Goal: Entertainment & Leisure: Consume media (video, audio)

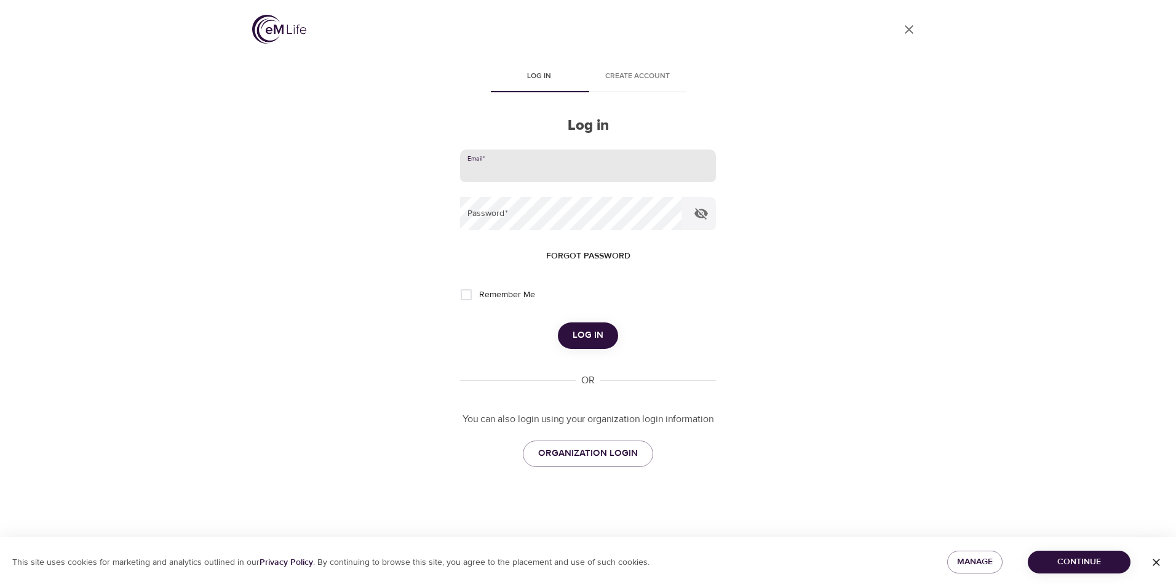
click at [517, 160] on input "email" at bounding box center [588, 165] width 256 height 33
type input "[EMAIL_ADDRESS][DOMAIN_NAME]"
click at [558, 322] on button "Log in" at bounding box center [588, 335] width 60 height 26
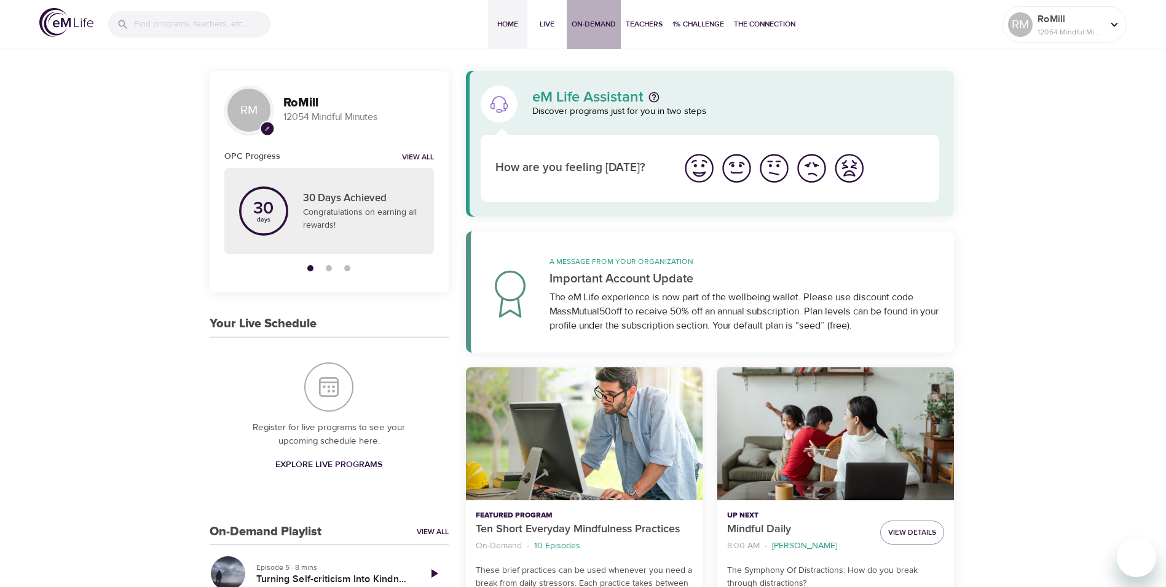
click at [587, 25] on span "On-Demand" at bounding box center [594, 24] width 44 height 13
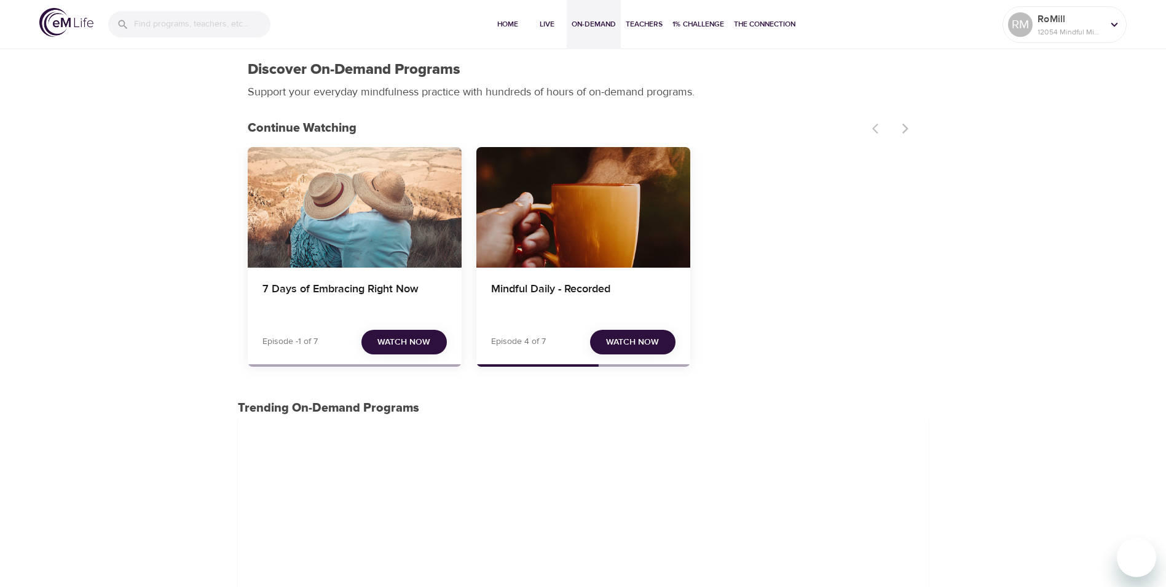
click at [406, 336] on span "Watch Now" at bounding box center [404, 342] width 53 height 15
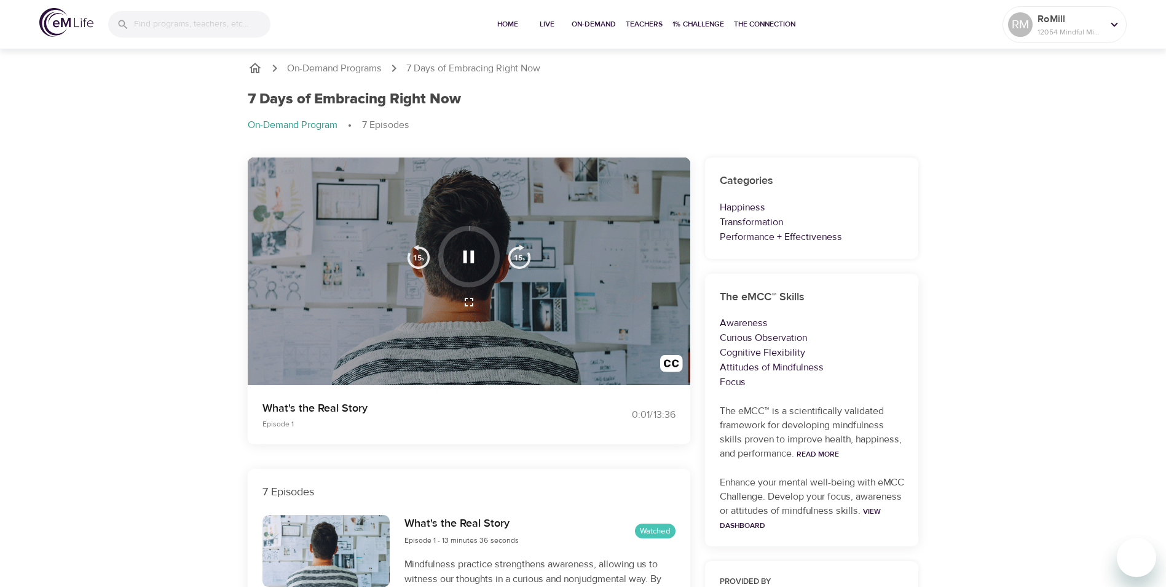
click at [478, 255] on icon "button" at bounding box center [469, 257] width 22 height 22
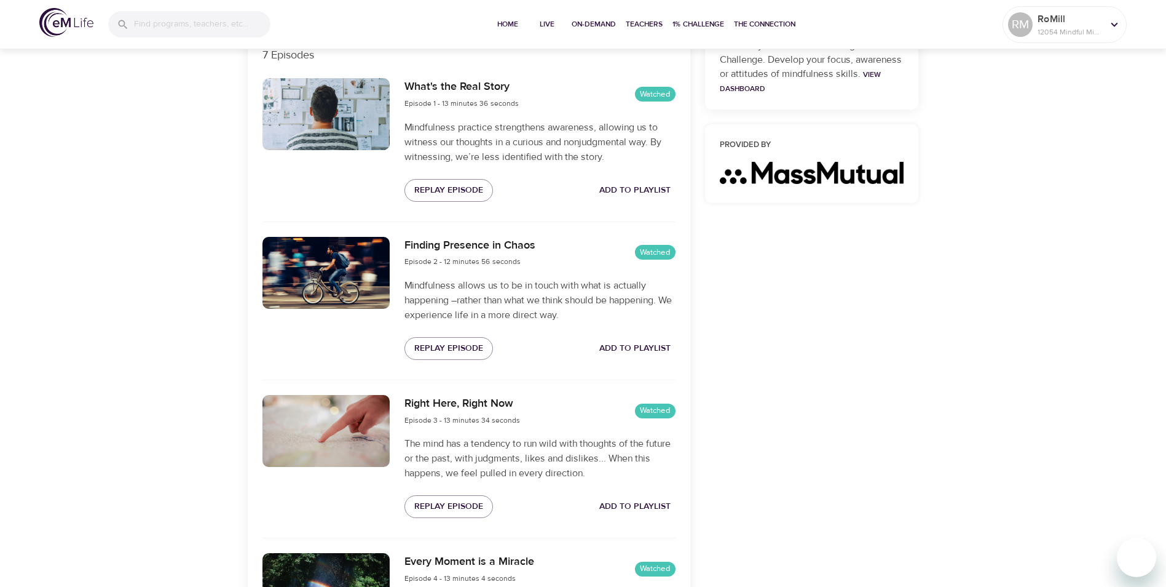
scroll to position [553, 0]
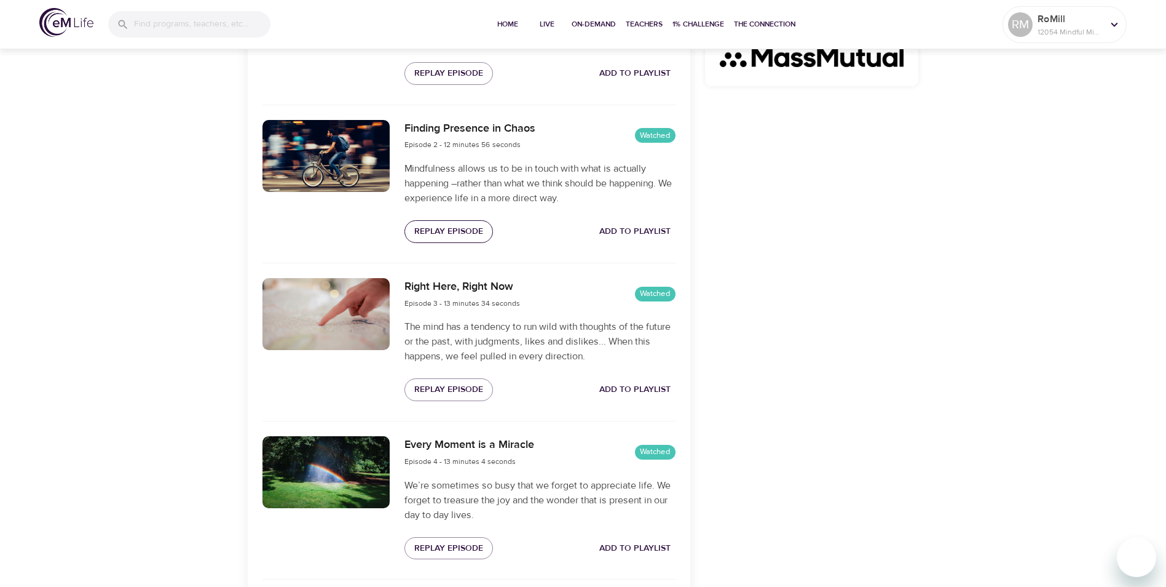
click at [448, 230] on span "Replay Episode" at bounding box center [448, 231] width 69 height 15
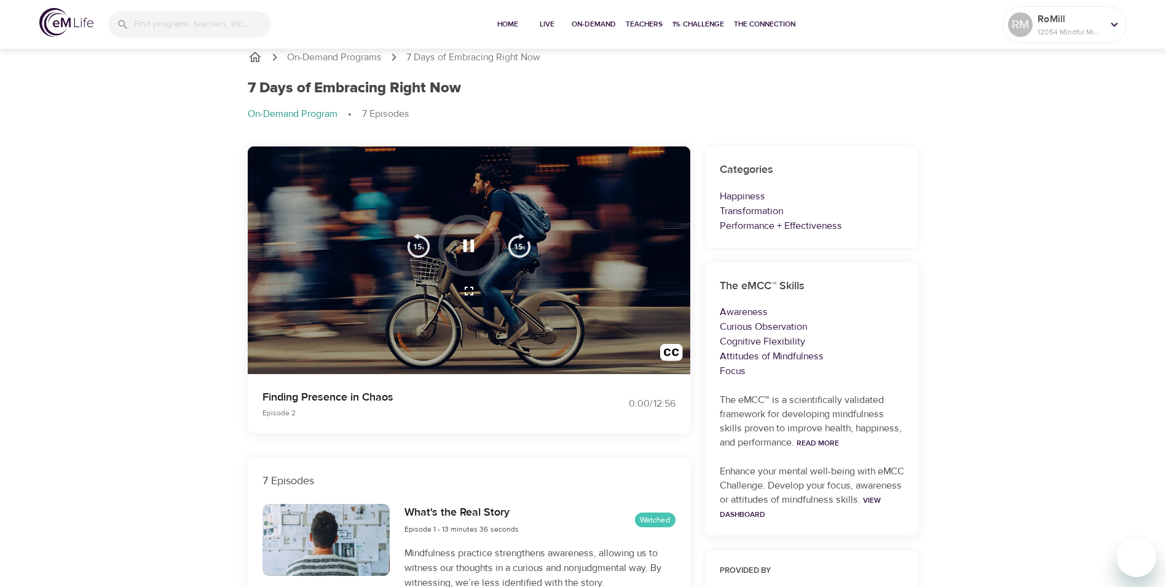
scroll to position [0, 0]
